Goal: Task Accomplishment & Management: Use online tool/utility

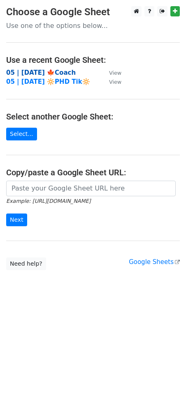
click at [51, 74] on strong "05 | [DATE] 🍁Coach" at bounding box center [40, 72] width 69 height 7
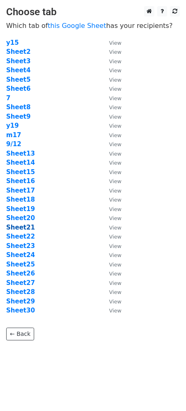
click at [21, 225] on strong "Sheet21" at bounding box center [20, 227] width 29 height 7
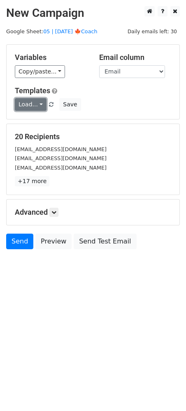
click at [39, 109] on link "Load..." at bounding box center [31, 104] width 32 height 13
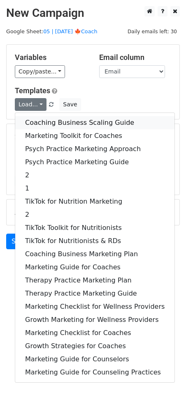
click at [48, 124] on link "Coaching Business Scaling Guide" at bounding box center [94, 122] width 159 height 13
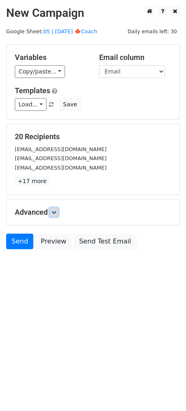
click at [56, 212] on icon at bounding box center [53, 212] width 5 height 5
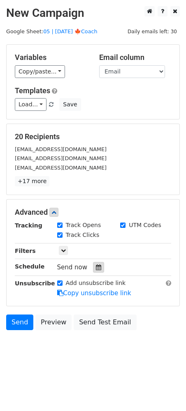
click at [93, 262] on div at bounding box center [98, 267] width 11 height 11
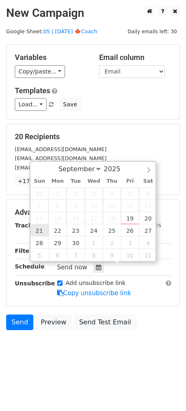
type input "2025-09-21 12:00"
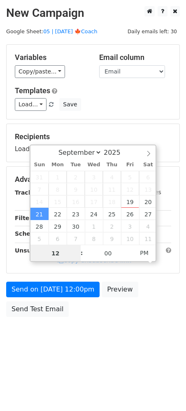
scroll to position [0, 0]
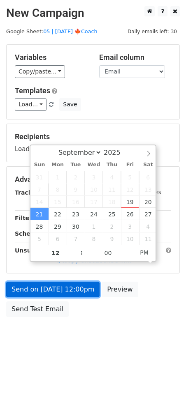
click at [44, 286] on link "Send on Sep 21 at 12:00pm" at bounding box center [52, 290] width 93 height 16
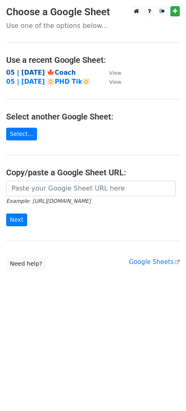
click at [61, 71] on strong "05 | [DATE] 🍁Coach" at bounding box center [40, 72] width 69 height 7
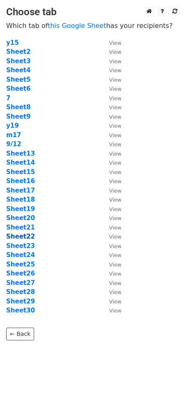
click at [24, 239] on strong "Sheet22" at bounding box center [20, 236] width 29 height 7
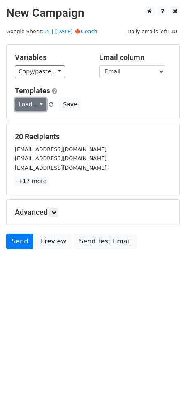
click at [25, 101] on link "Load..." at bounding box center [31, 104] width 32 height 13
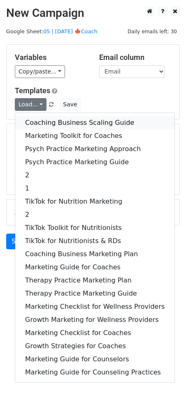
click at [39, 119] on link "Coaching Business Scaling Guide" at bounding box center [94, 122] width 159 height 13
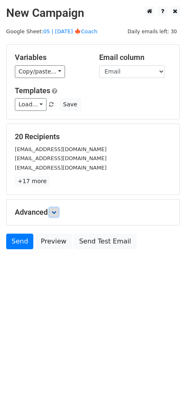
click at [55, 210] on icon at bounding box center [53, 212] width 5 height 5
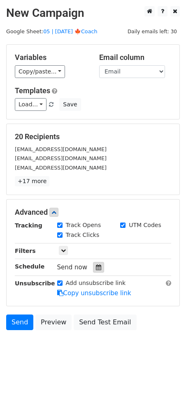
click at [96, 267] on icon at bounding box center [98, 267] width 5 height 6
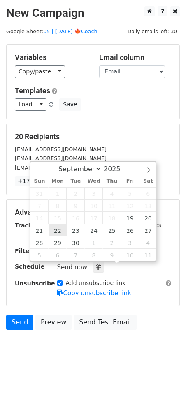
type input "[DATE] 12:00"
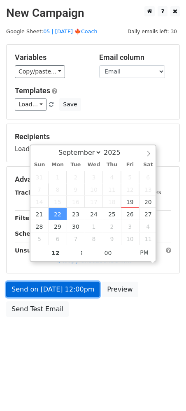
click at [47, 292] on link "Send on [DATE] 12:00pm" at bounding box center [52, 290] width 93 height 16
